Goal: Task Accomplishment & Management: Use online tool/utility

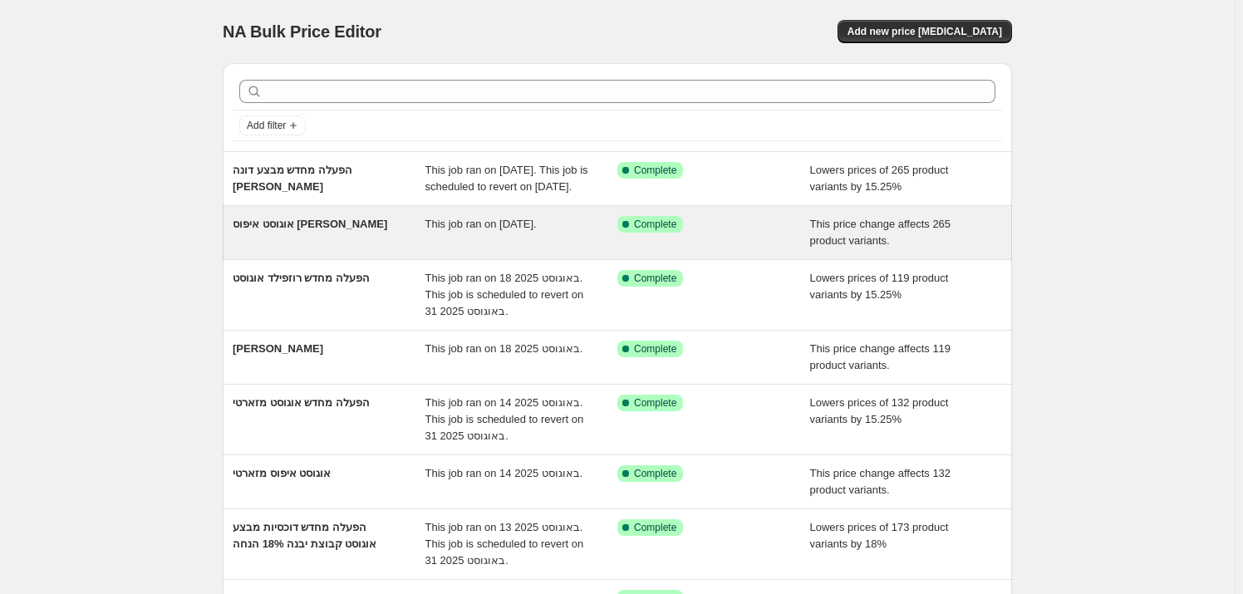
click at [337, 249] on div "אוגוסט איפוס [PERSON_NAME]" at bounding box center [329, 232] width 193 height 33
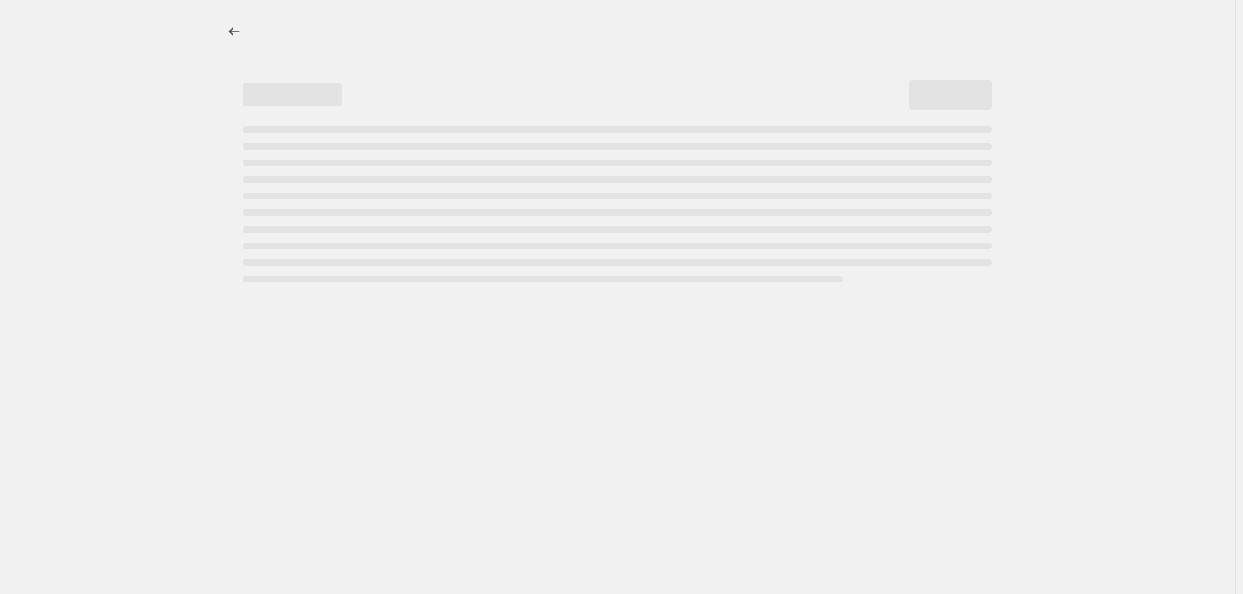
select select "ecap"
select select "remove"
select select "vendor"
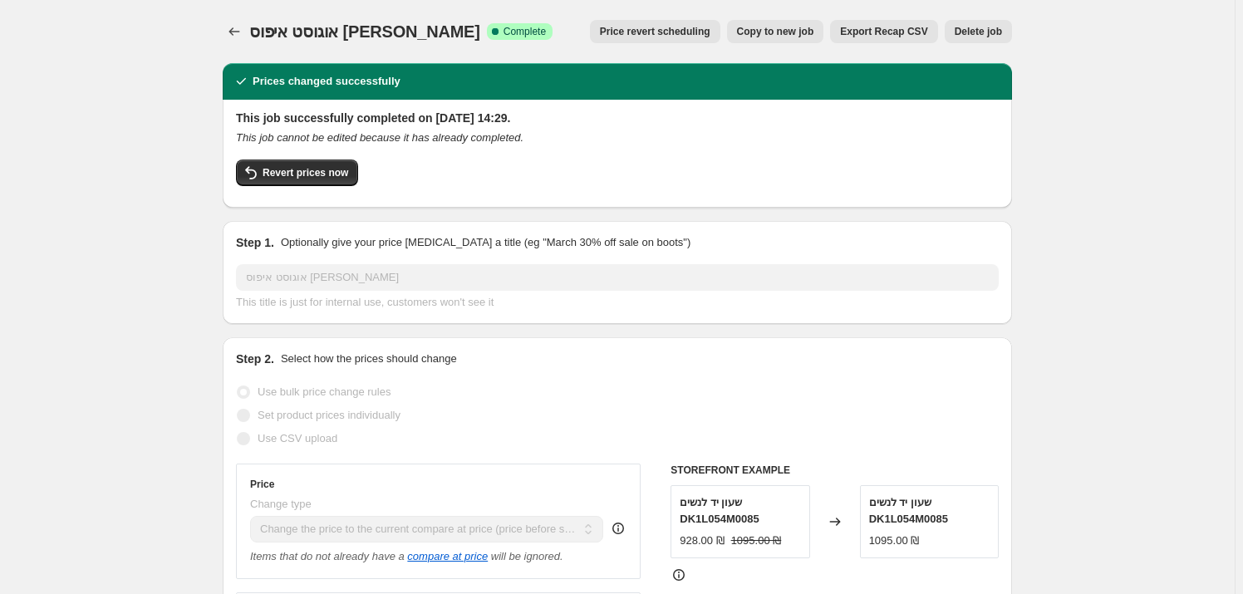
click at [802, 37] on span "Copy to new job" at bounding box center [775, 31] width 77 height 13
select select "ecap"
select select "remove"
select select "vendor"
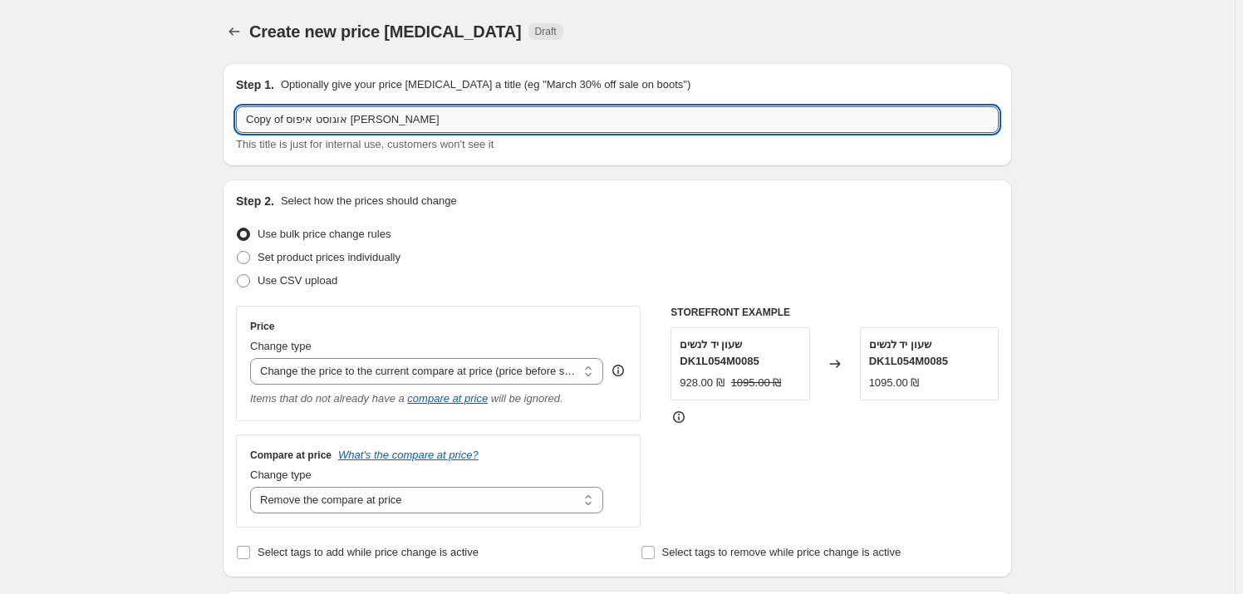
click at [420, 126] on input "Copy of אוגוסט איפוס [PERSON_NAME]" at bounding box center [617, 119] width 763 height 27
type input "t"
click at [327, 121] on input "אוגוס איפוס [PERSON_NAME] קול" at bounding box center [617, 119] width 763 height 27
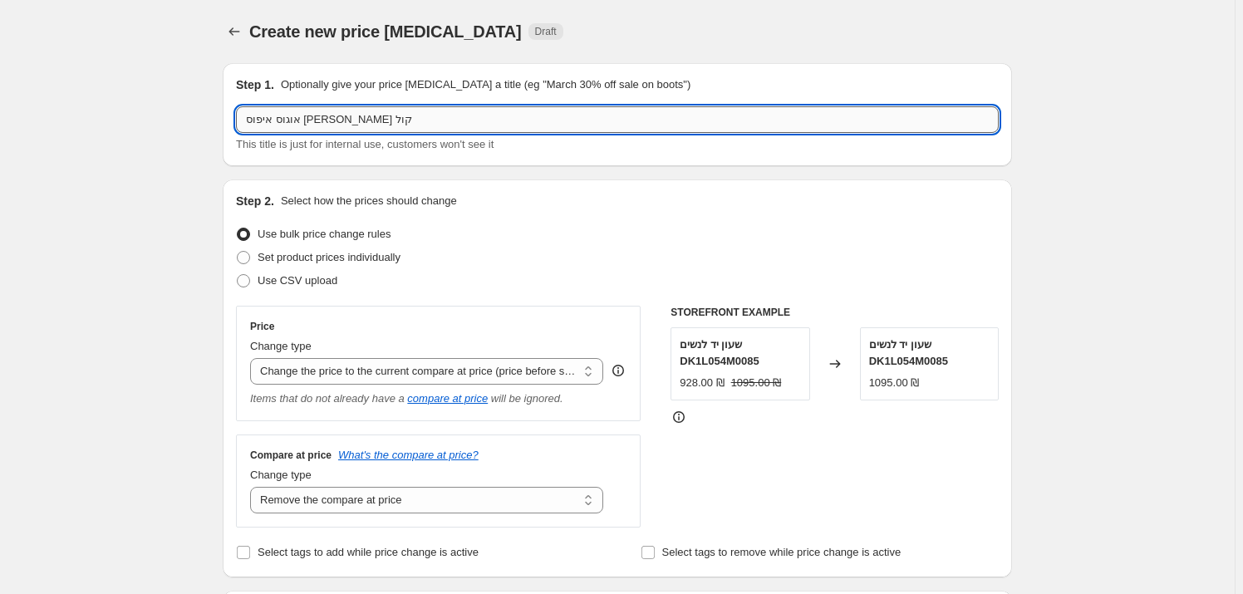
click at [327, 121] on input "אוגוס איפוס [PERSON_NAME] קול" at bounding box center [617, 119] width 763 height 27
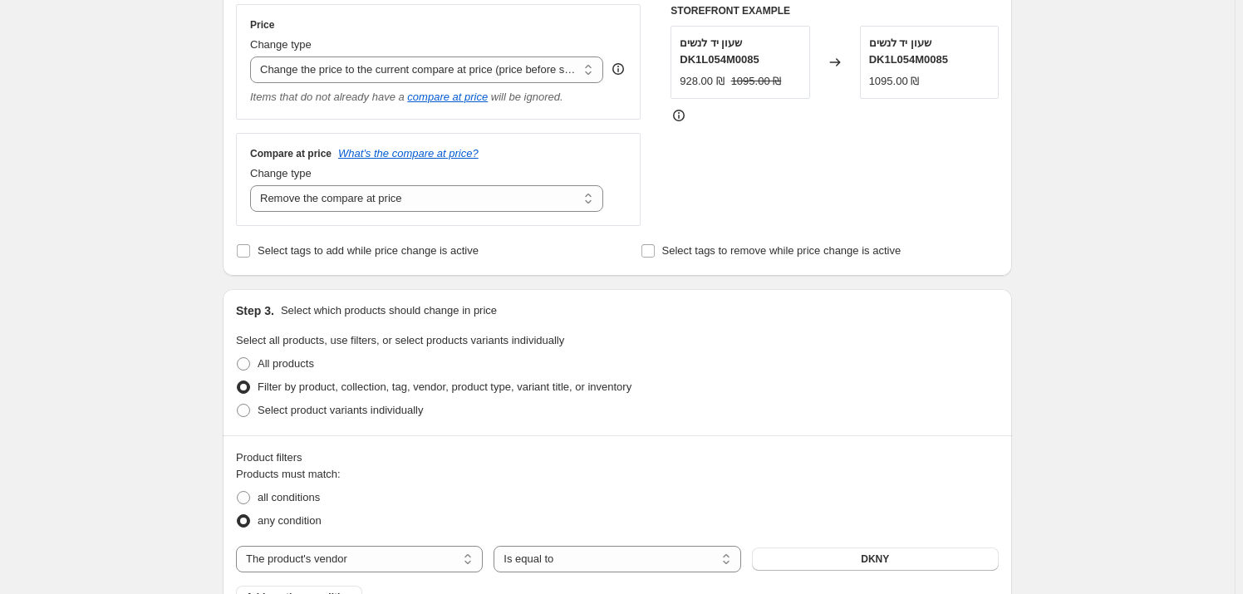
scroll to position [377, 0]
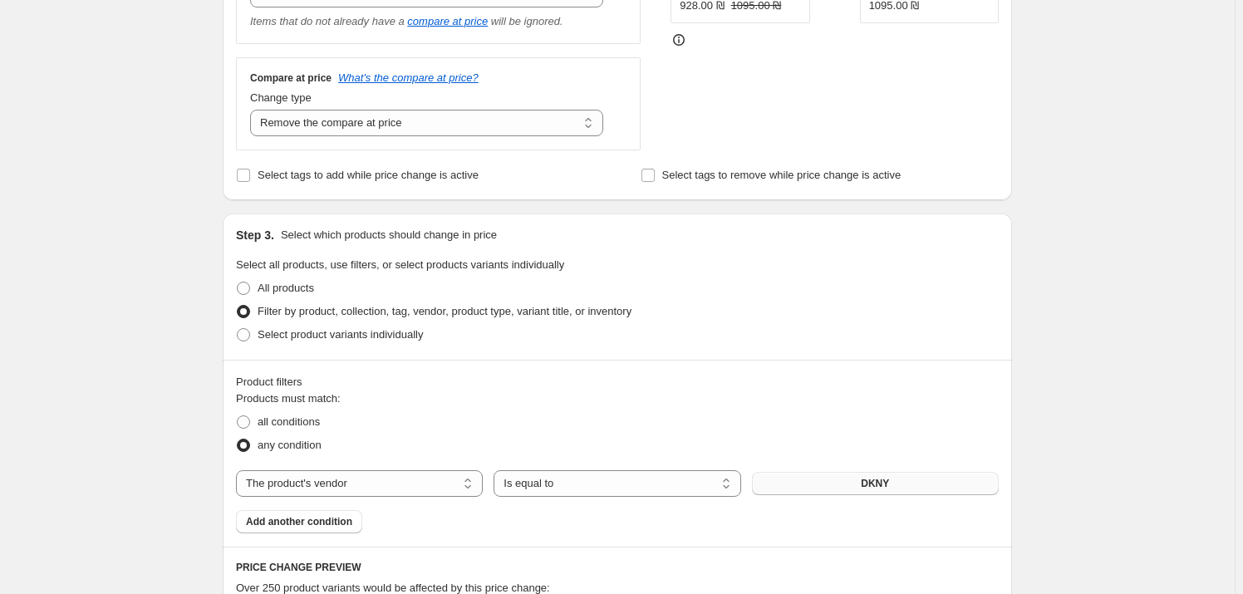
type input "אוגוסט איפוס [PERSON_NAME] קול"
click at [898, 493] on button "DKNY" at bounding box center [875, 483] width 247 height 23
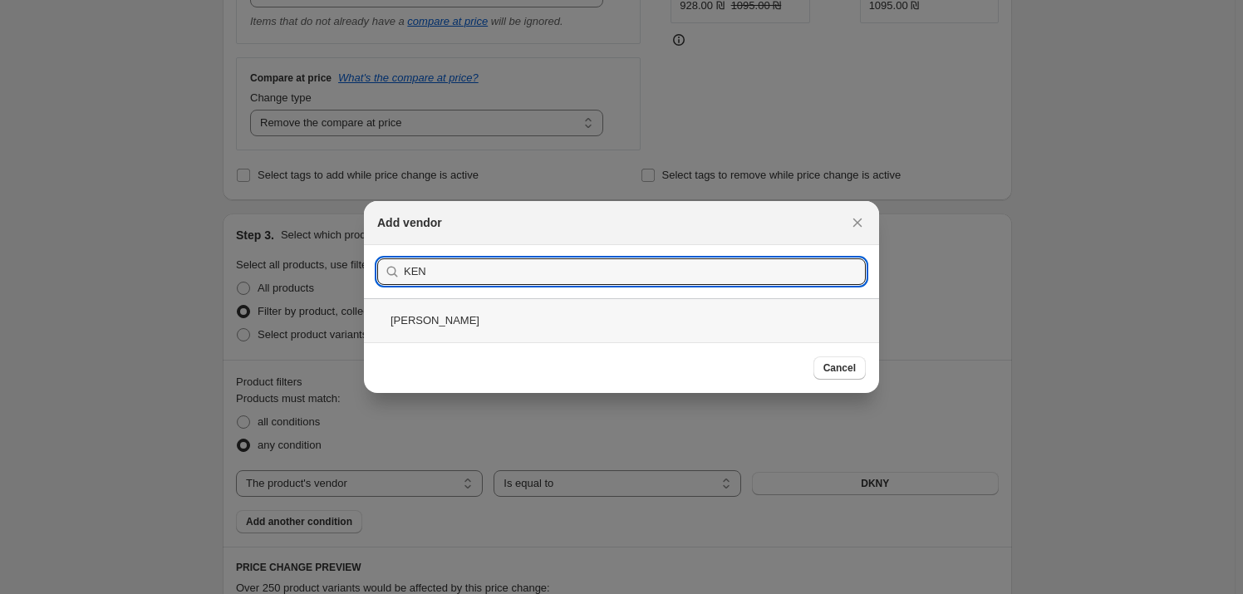
type input "KEN"
click at [609, 339] on div "[PERSON_NAME]" at bounding box center [621, 320] width 515 height 44
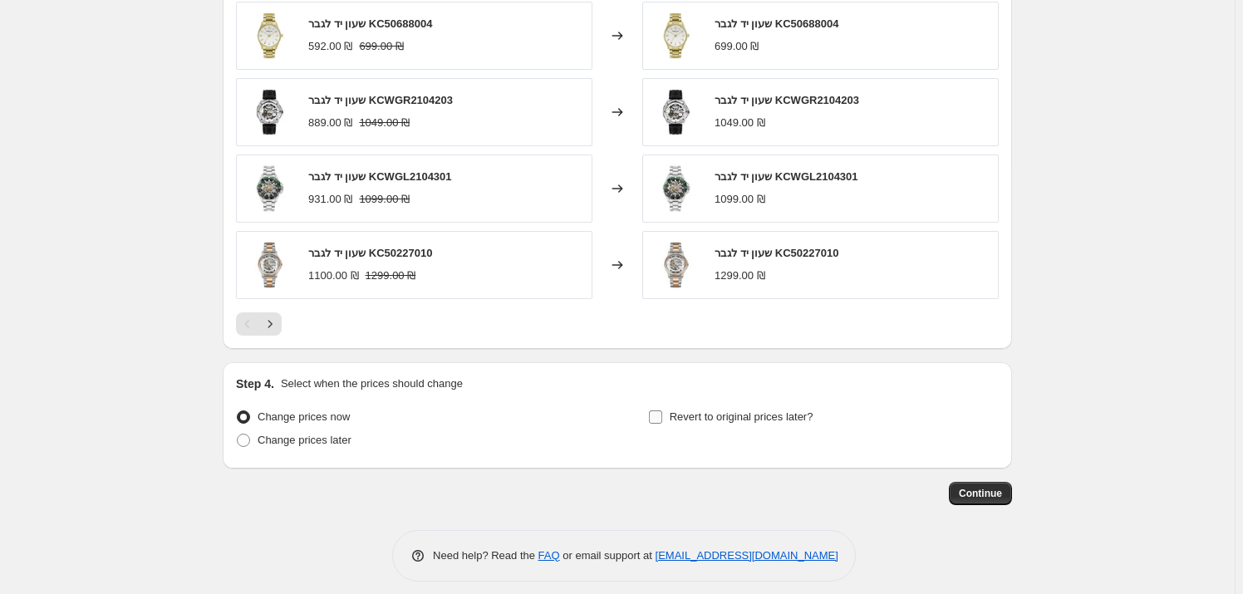
scroll to position [1068, 0]
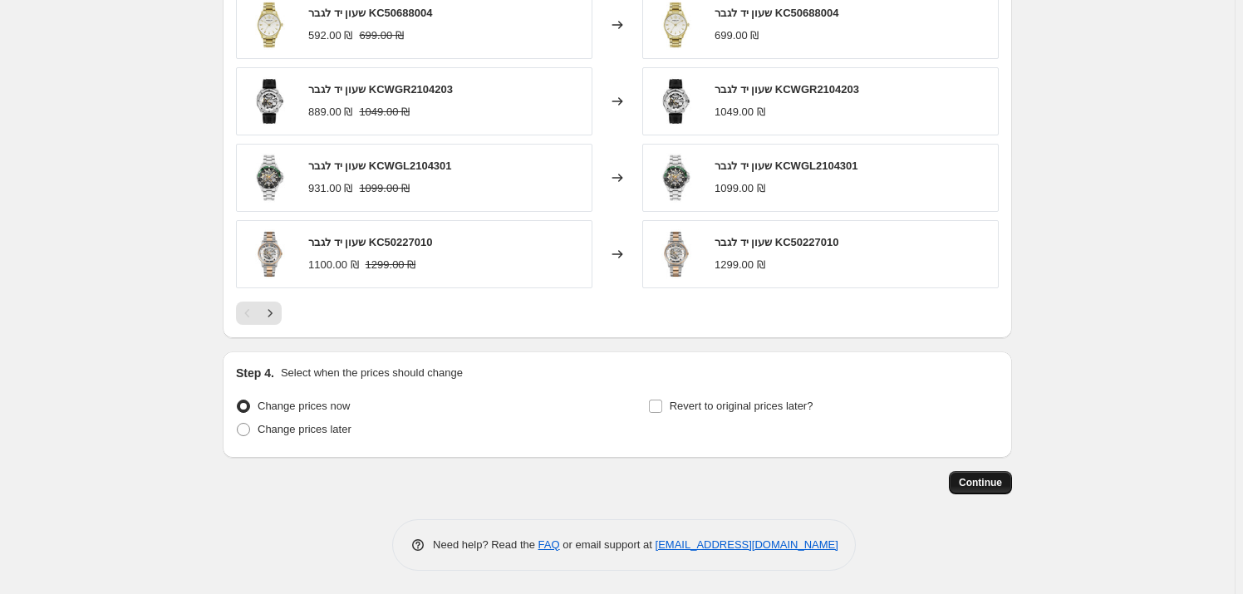
click at [1007, 483] on button "Continue" at bounding box center [980, 482] width 63 height 23
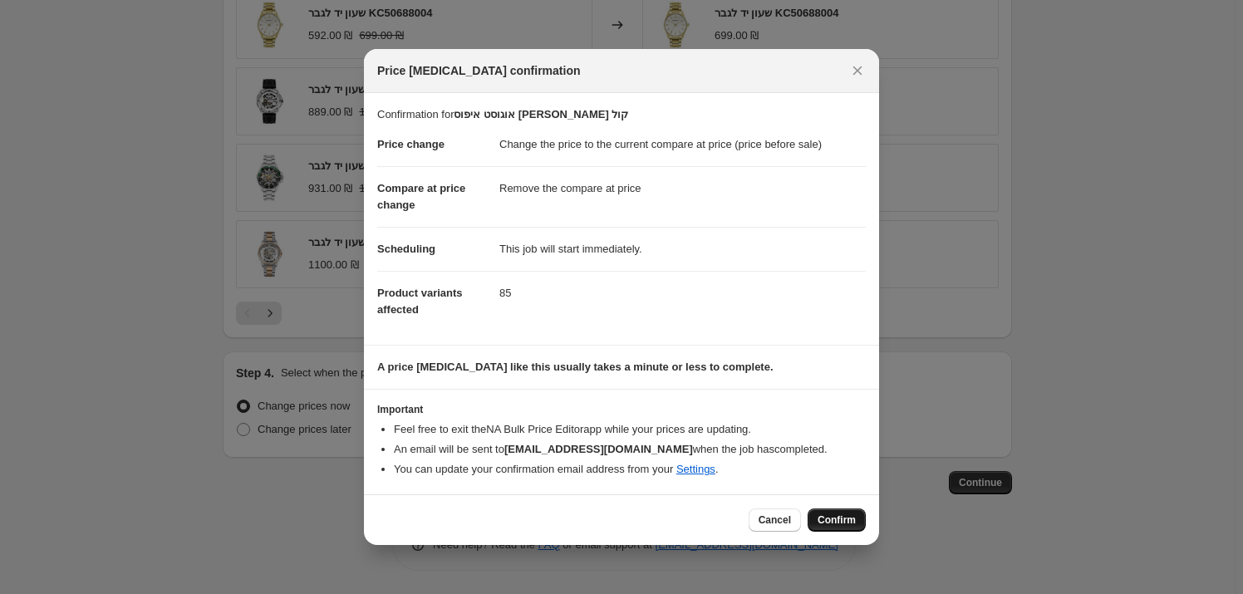
click at [855, 522] on span "Confirm" at bounding box center [837, 520] width 38 height 13
type input "אוגוסט איפוס [PERSON_NAME] קול"
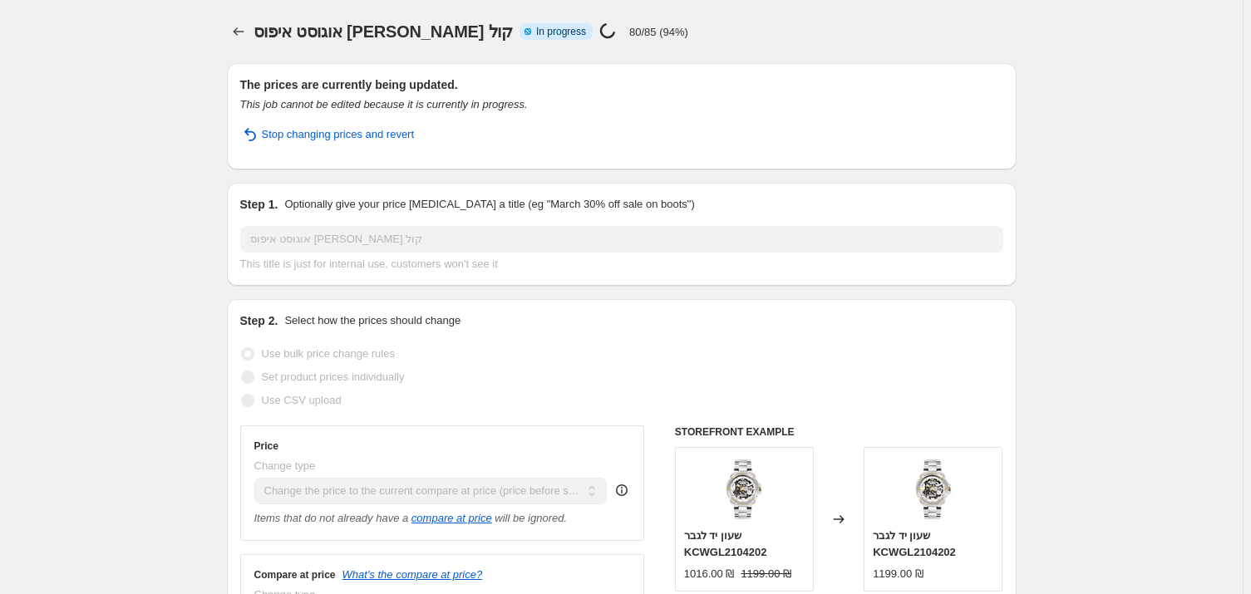
select select "ecap"
select select "remove"
select select "vendor"
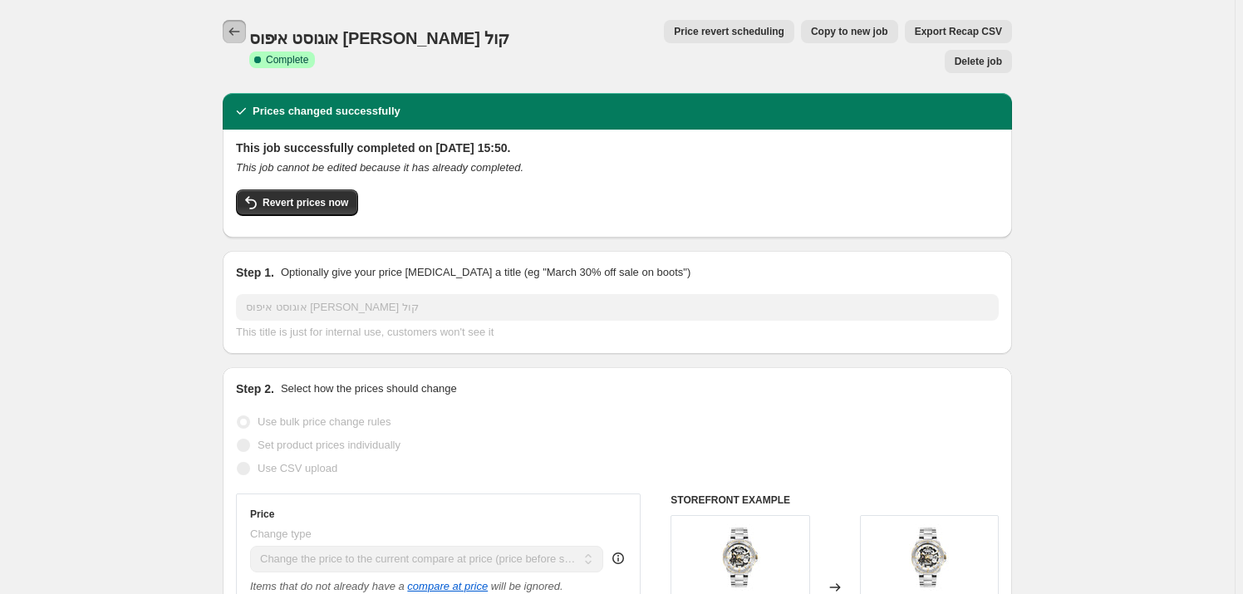
click at [233, 27] on icon "Price change jobs" at bounding box center [234, 31] width 17 height 17
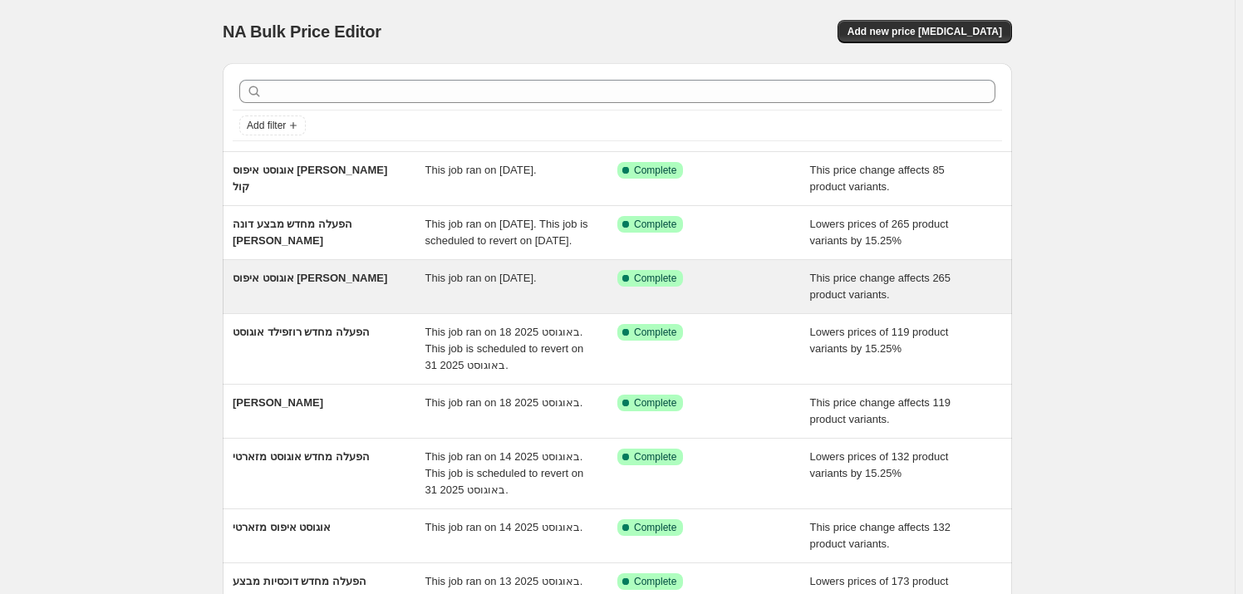
click at [342, 303] on div "אוגוסט איפוס [PERSON_NAME]" at bounding box center [329, 286] width 193 height 33
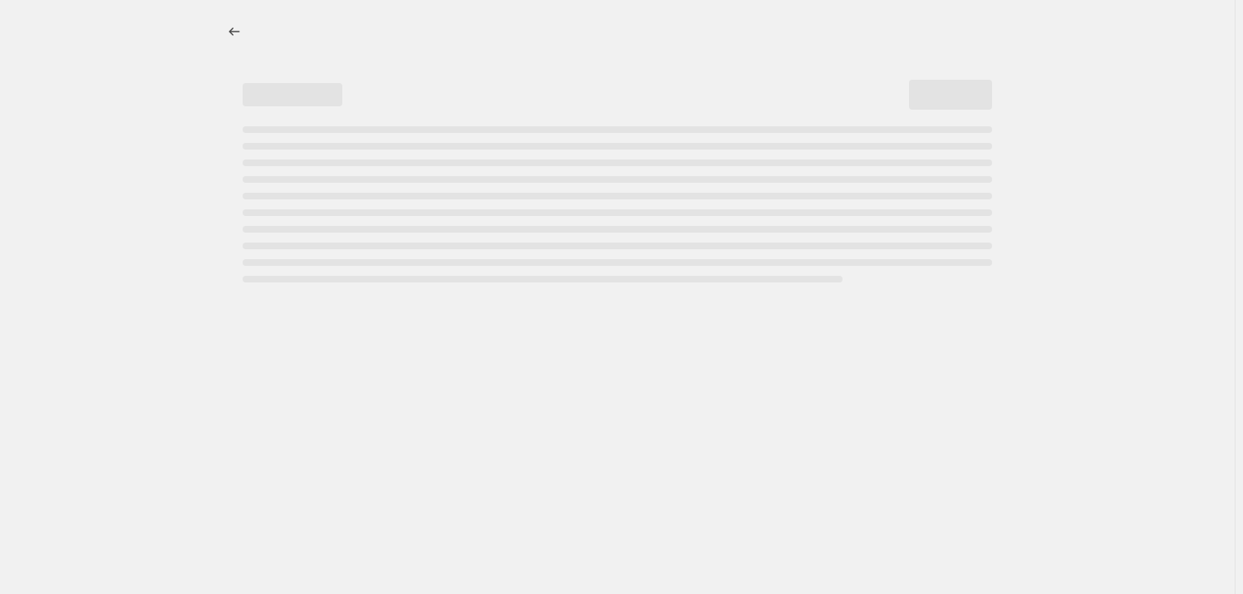
select select "ecap"
select select "remove"
select select "vendor"
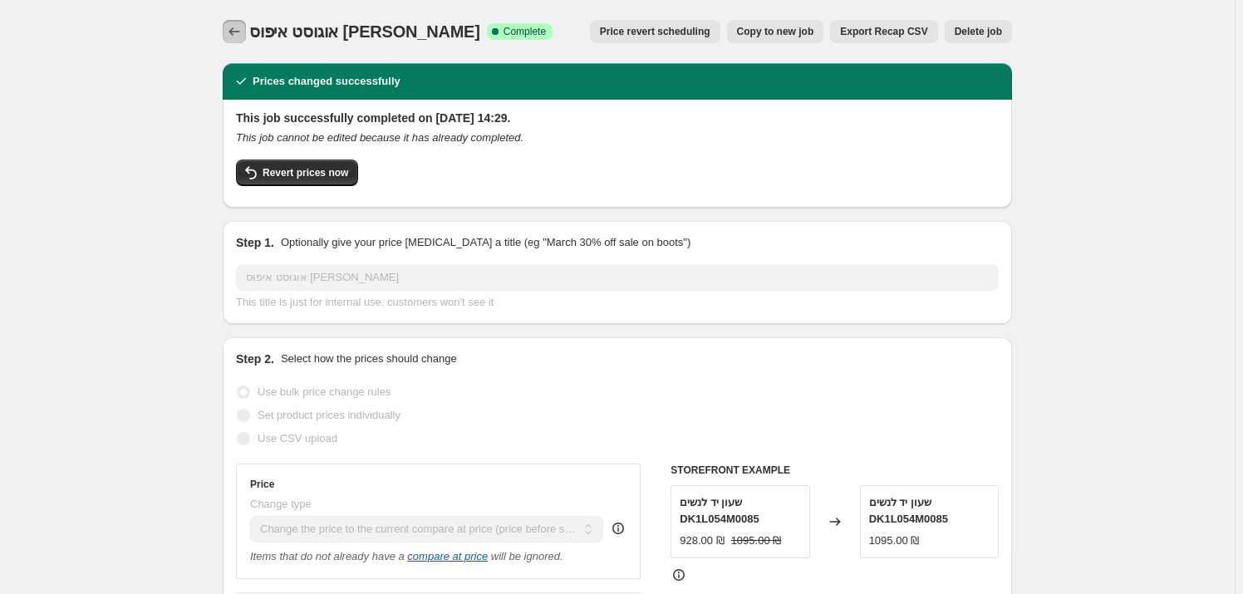
click at [241, 23] on icon "Price change jobs" at bounding box center [234, 31] width 17 height 17
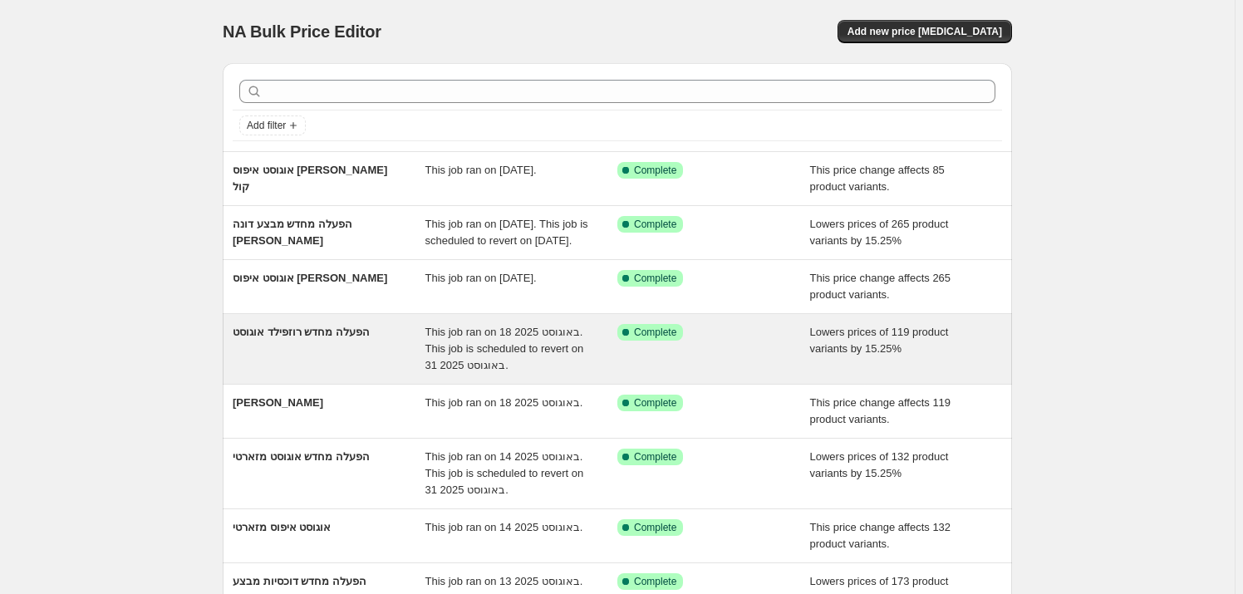
click at [383, 351] on div "הפעלה מחדש רוזפילד אוגוסט" at bounding box center [329, 349] width 193 height 50
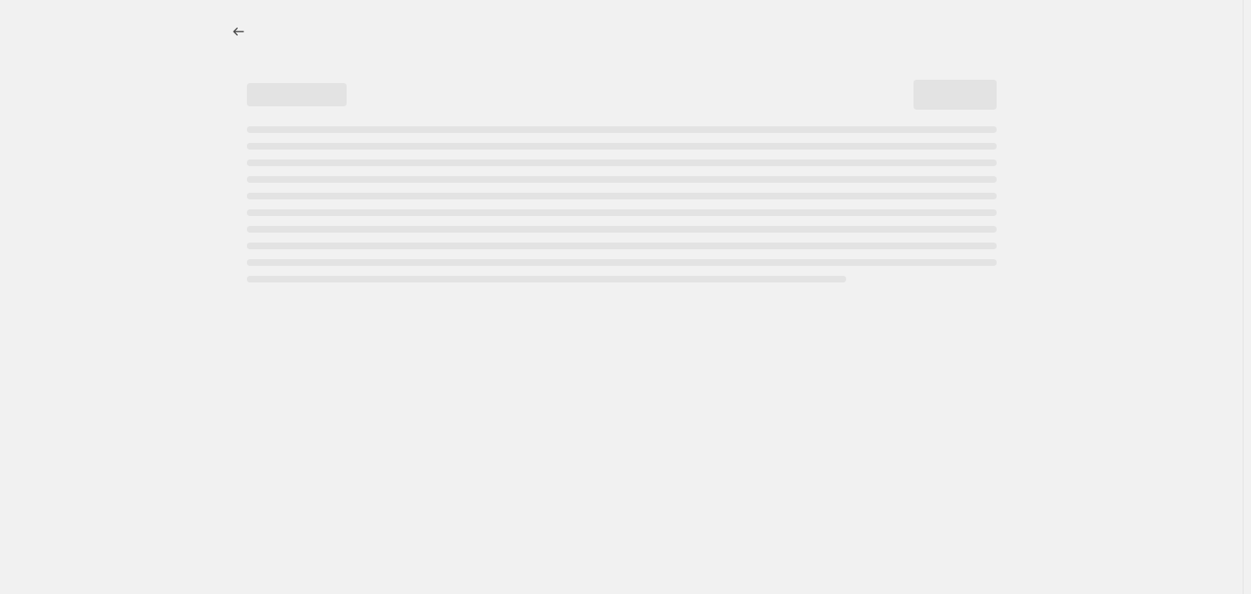
select select "percentage"
select select "vendor"
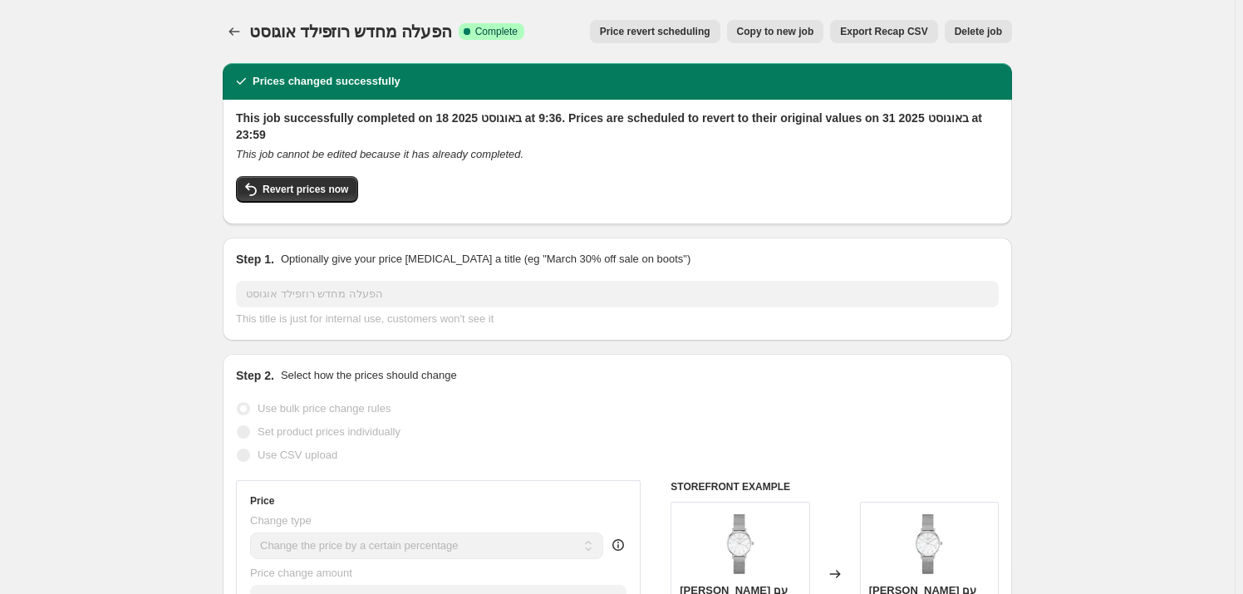
click at [814, 37] on span "Copy to new job" at bounding box center [775, 31] width 77 height 13
select select "percentage"
select select "vendor"
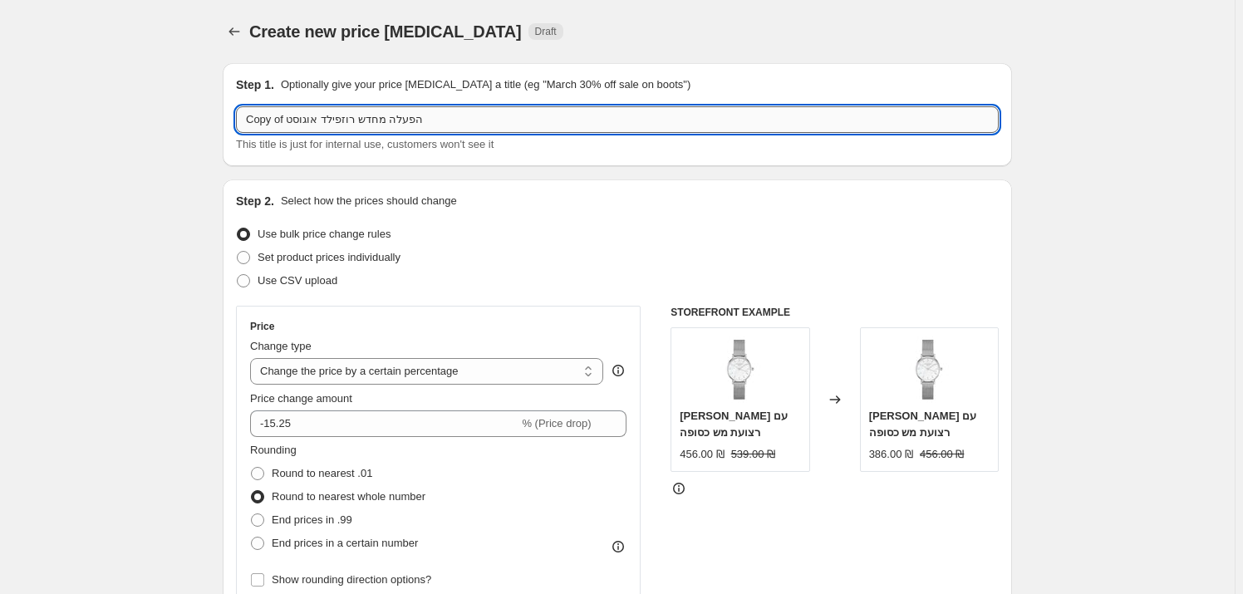
click at [347, 123] on input "Copy of הפעלה מחדש רוזפילד אוגוסט" at bounding box center [617, 119] width 763 height 27
drag, startPoint x: 288, startPoint y: 121, endPoint x: 226, endPoint y: 116, distance: 62.6
click at [226, 116] on div "Step 1. Optionally give your price [MEDICAL_DATA] a title (eg "March 30% off sa…" at bounding box center [618, 114] width 790 height 103
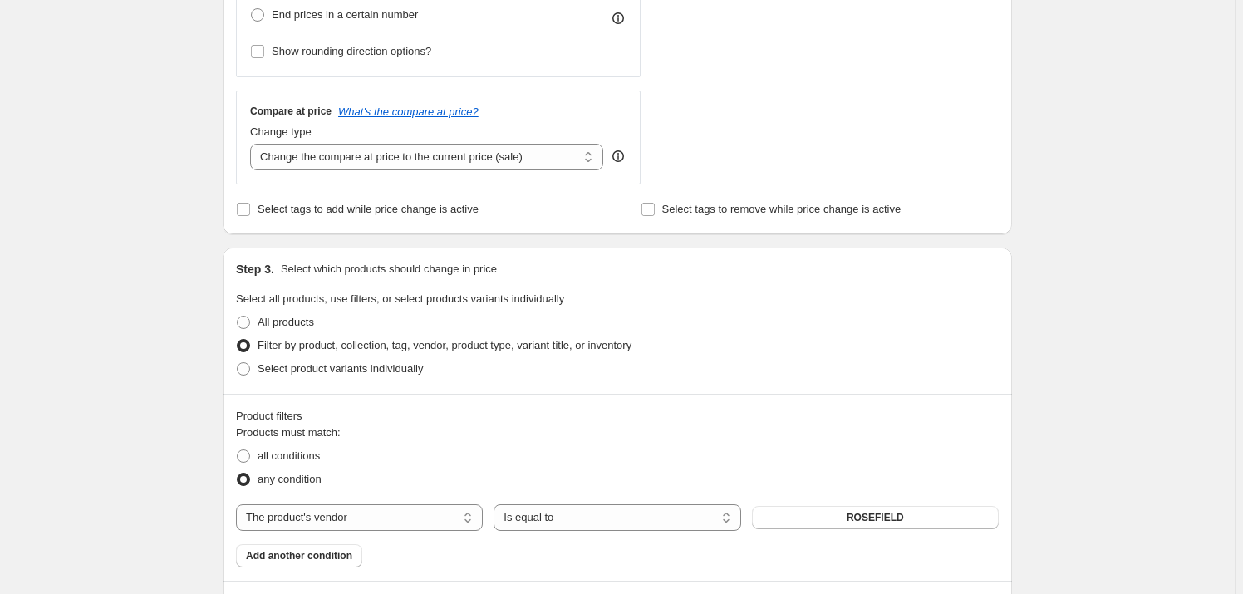
scroll to position [680, 0]
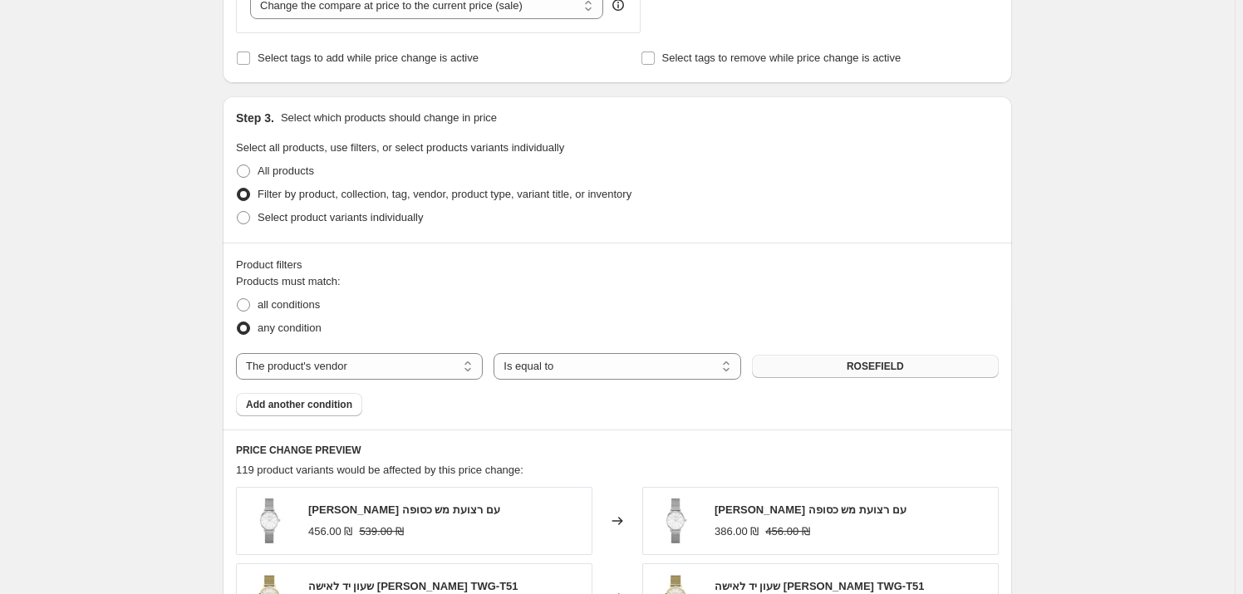
type input "הפעלה מחדש [PERSON_NAME] קול אוגוסט"
click at [921, 372] on button "ROSEFIELD" at bounding box center [875, 366] width 247 height 23
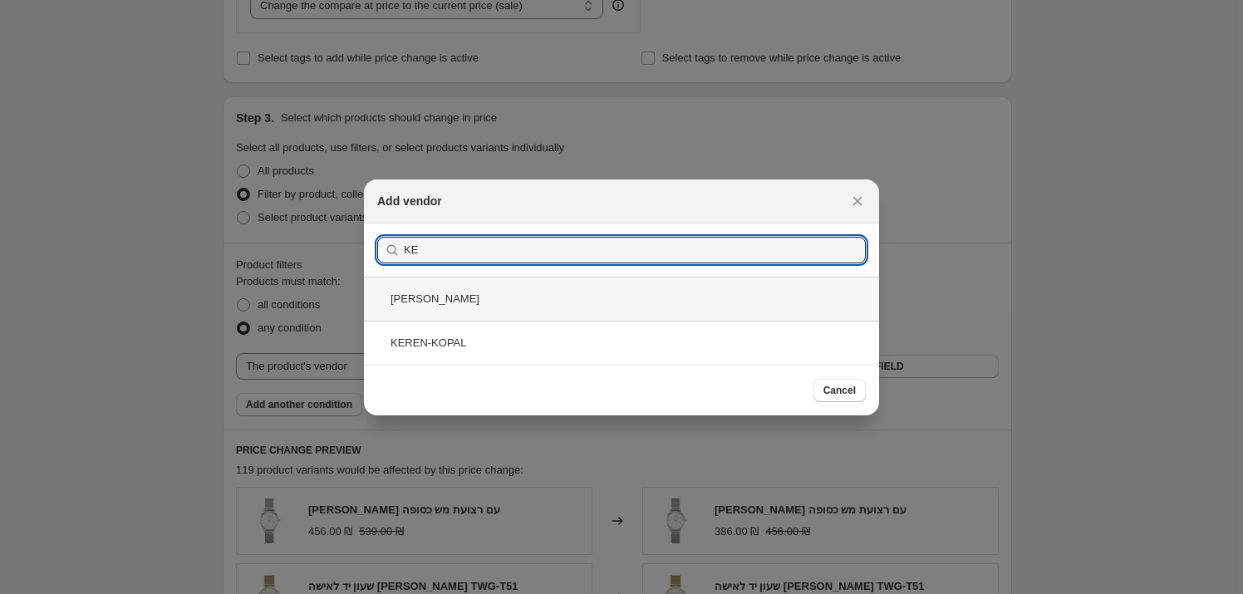
type input "KE"
click at [485, 302] on div "[PERSON_NAME]" at bounding box center [621, 299] width 515 height 44
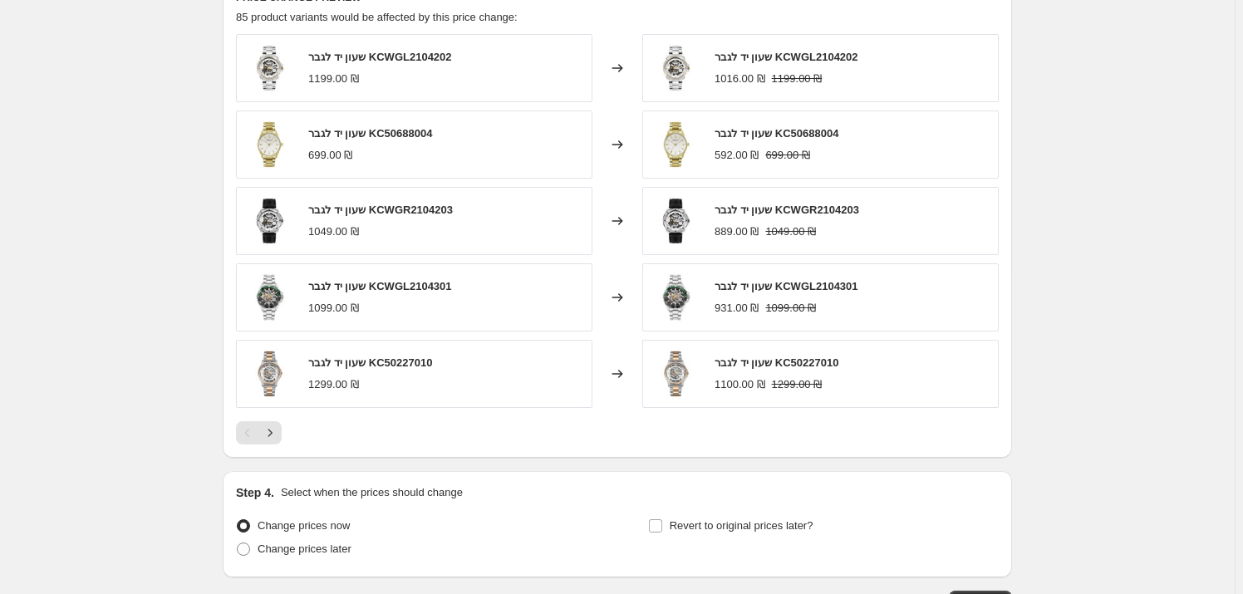
scroll to position [1252, 0]
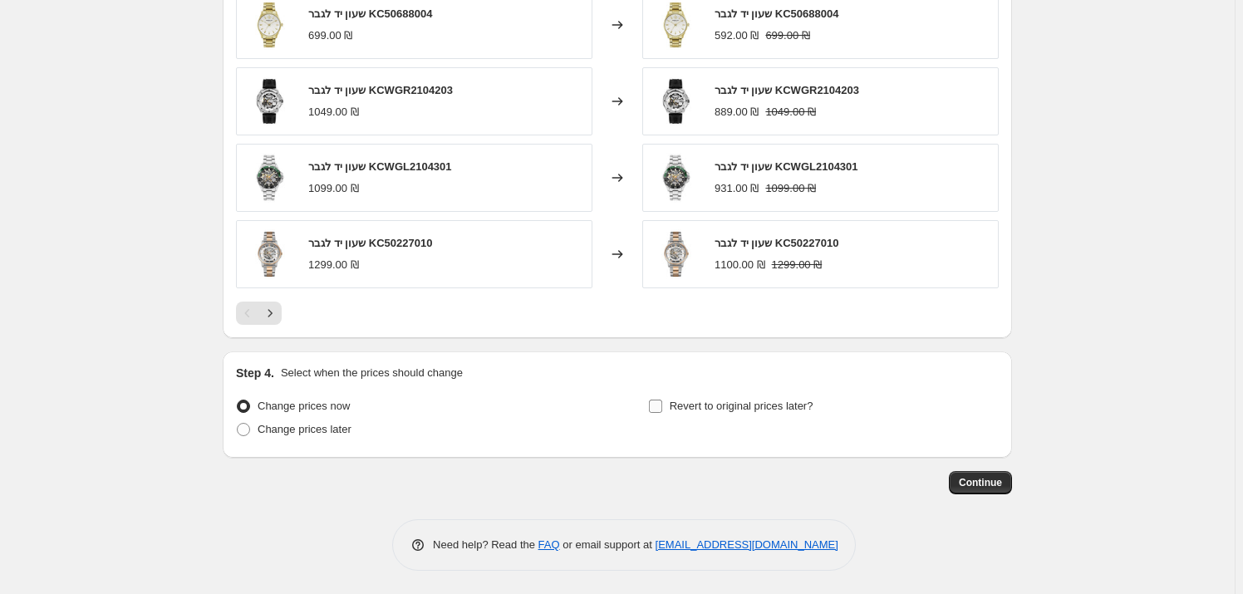
click at [714, 413] on span "Revert to original prices later?" at bounding box center [742, 406] width 144 height 17
click at [662, 413] on input "Revert to original prices later?" at bounding box center [655, 406] width 13 height 13
checkbox input "true"
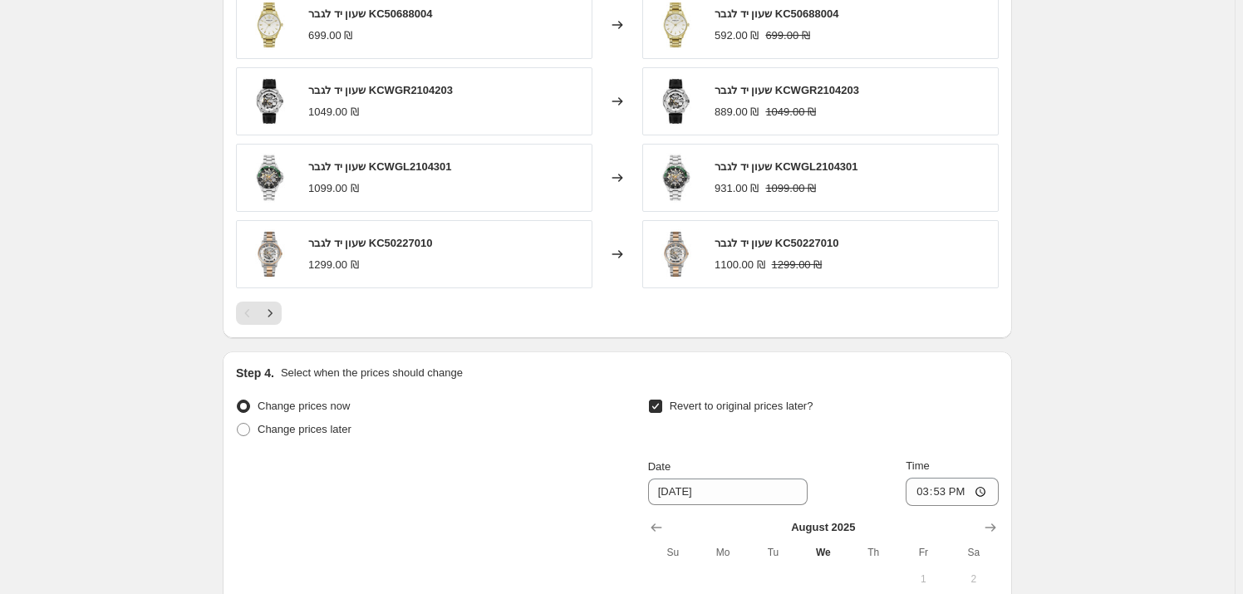
scroll to position [1479, 0]
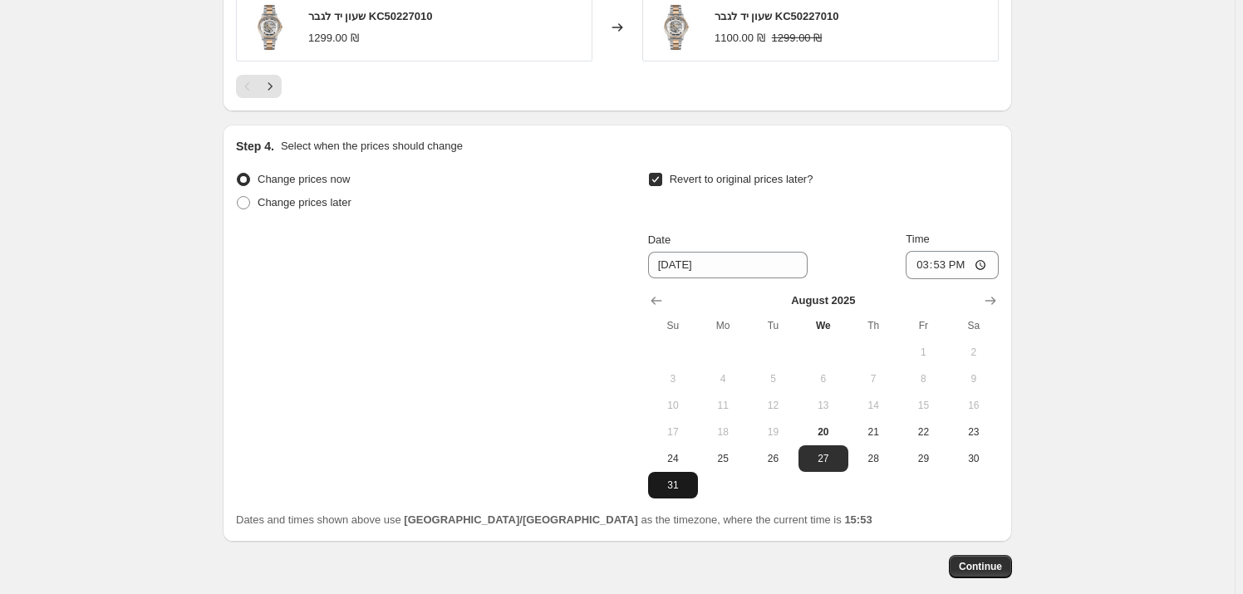
click at [680, 494] on button "31" at bounding box center [673, 485] width 50 height 27
type input "[DATE]"
click at [956, 262] on input "15:53" at bounding box center [952, 265] width 93 height 28
click at [965, 261] on input "15:53" at bounding box center [952, 265] width 93 height 28
type input "23:59"
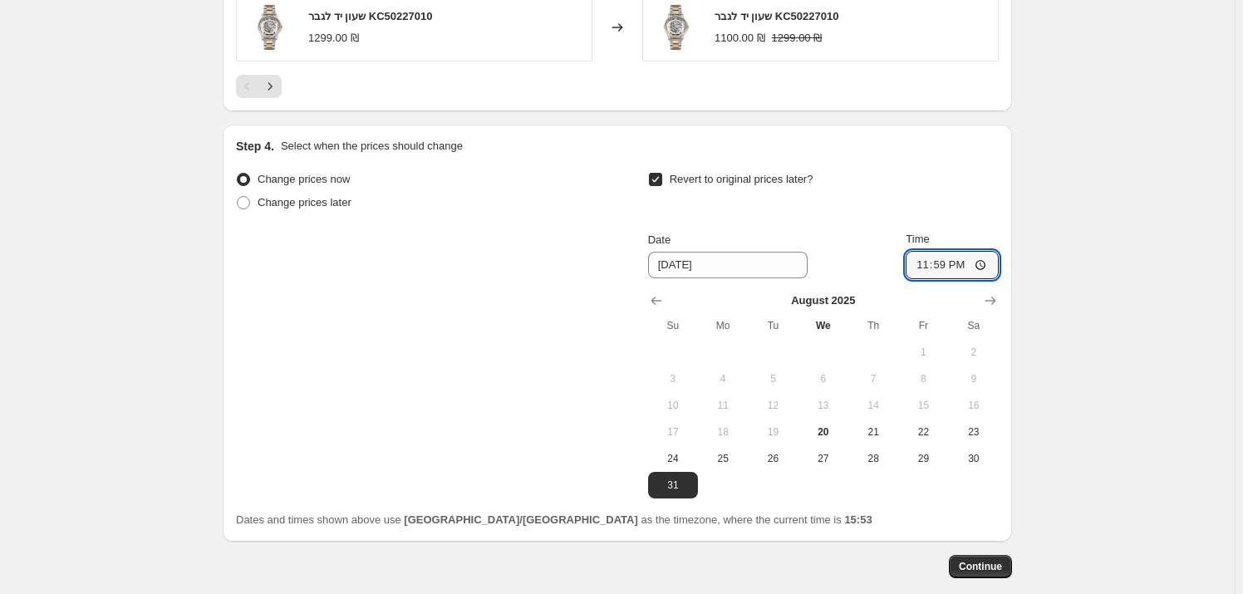
click at [989, 576] on button "Continue" at bounding box center [980, 566] width 63 height 23
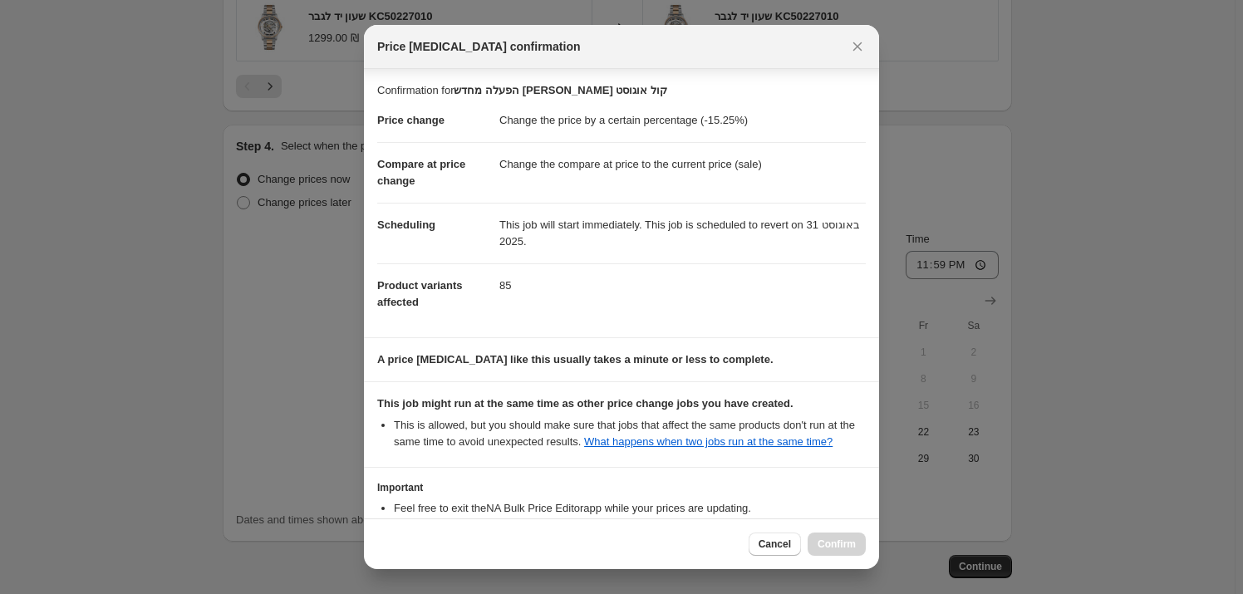
scroll to position [121, 0]
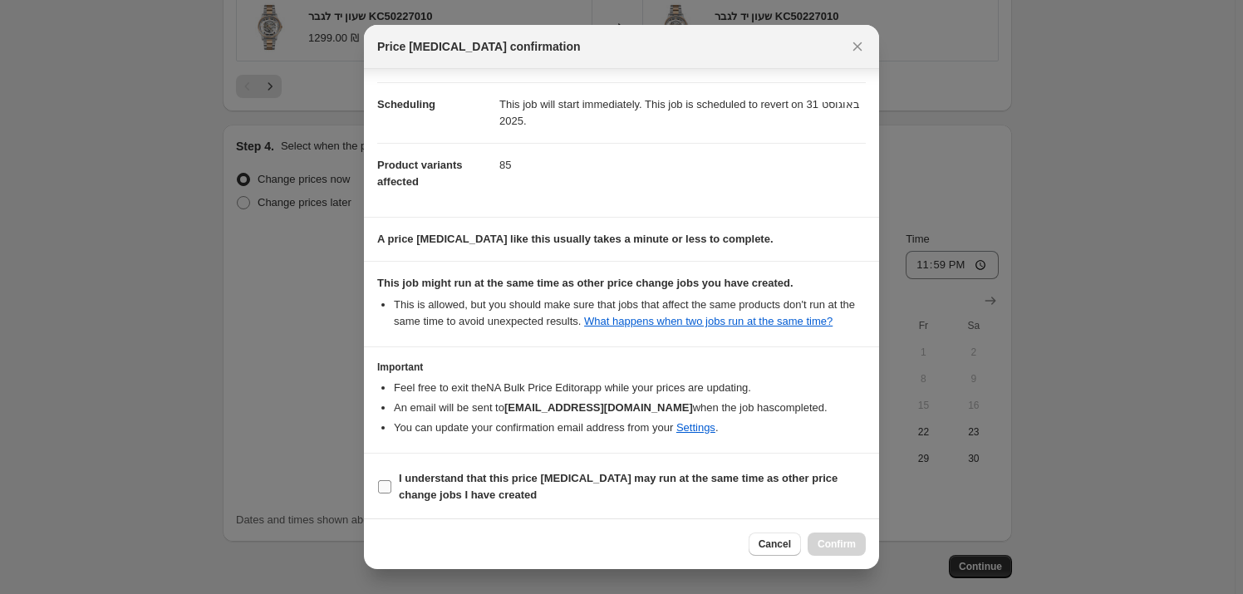
click at [571, 487] on span "I understand that this price [MEDICAL_DATA] may run at the same time as other p…" at bounding box center [632, 486] width 467 height 33
click at [391, 487] on input "I understand that this price [MEDICAL_DATA] may run at the same time as other p…" at bounding box center [384, 486] width 13 height 13
checkbox input "true"
click at [848, 542] on span "Confirm" at bounding box center [837, 544] width 38 height 13
type input "הפעלה מחדש [PERSON_NAME] קול אוגוסט"
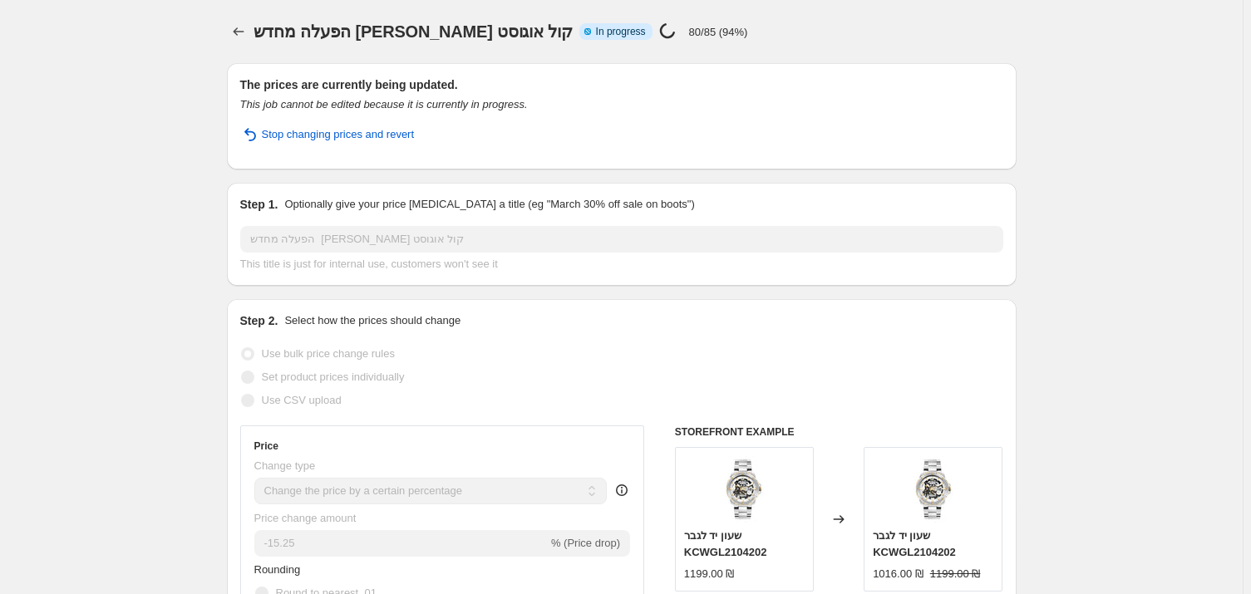
select select "percentage"
select select "vendor"
